Goal: Communication & Community: Answer question/provide support

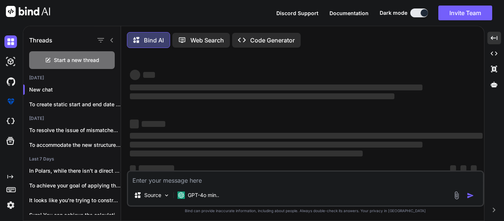
scroll to position [14, 0]
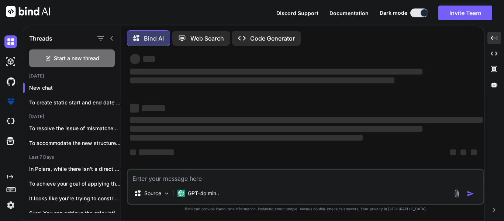
click at [199, 180] on textarea at bounding box center [305, 176] width 355 height 13
type textarea "C"
type textarea "x"
type textarea "Co"
type textarea "x"
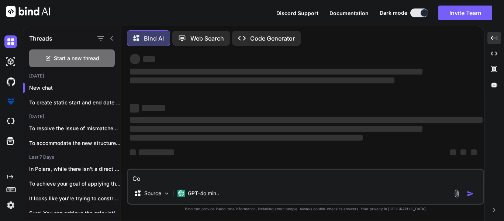
type textarea "Cor"
type textarea "x"
type textarea "Corr"
type textarea "x"
type textarea "Corre"
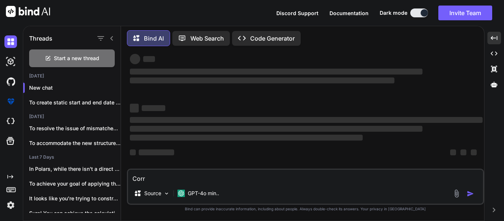
type textarea "x"
type textarea "Correc"
type textarea "x"
type textarea "Correct"
type textarea "x"
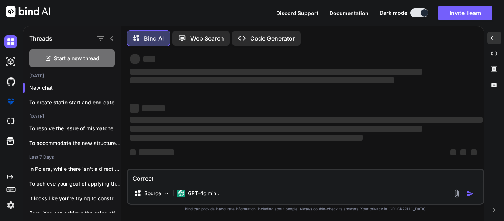
type textarea "Correct"
type textarea "x"
type textarea "Correct t"
type textarea "x"
type textarea "Correct th"
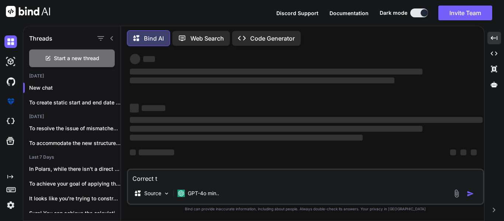
type textarea "x"
type textarea "Correct this"
type textarea "x"
type textarea "Correct this:"
type textarea "x"
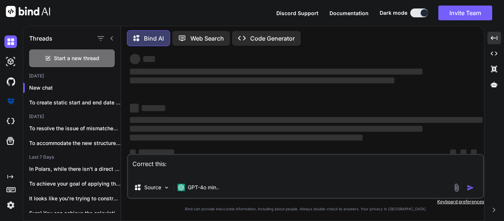
type textarea "Correct this:"
type textarea "x"
paste textarea "CONCAT( '{', '"pricingSegmentId":', pricing_segment_master_id ',"pricingOpportu…"
type textarea "Correct this: CONCAT( '{', '"pricingSegmentId":', pricing_segment_master_id ',"…"
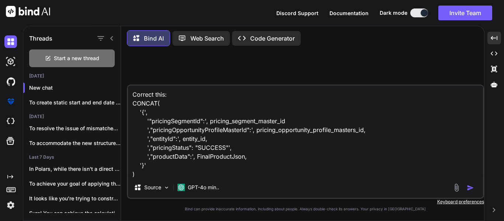
scroll to position [1, 0]
type textarea "x"
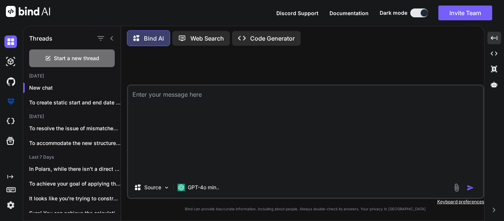
scroll to position [0, 0]
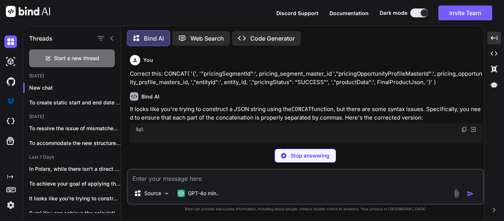
type textarea "x"
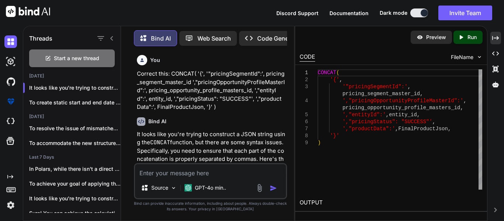
type textarea "CONCAT( '{', '"pricingSegmentId":', pricing_segment_master_id, ',"pricingOpport…"
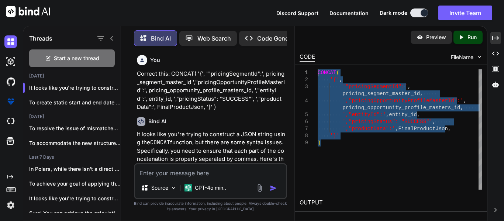
drag, startPoint x: 333, startPoint y: 145, endPoint x: 316, endPoint y: 71, distance: 75.7
click at [317, 71] on div "CONCAT ( '{' , '"pricingSegmentId":' , pricing_segment_master_id , ',"pricingOp…" at bounding box center [399, 129] width 164 height 120
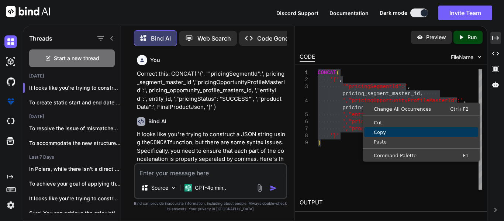
click at [385, 129] on link "Copy" at bounding box center [421, 132] width 114 height 10
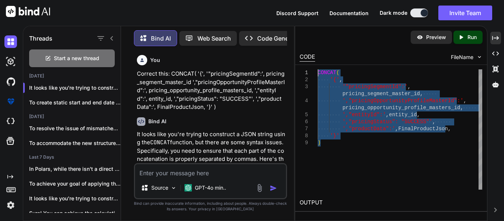
scroll to position [0, 0]
